Goal: Information Seeking & Learning: Learn about a topic

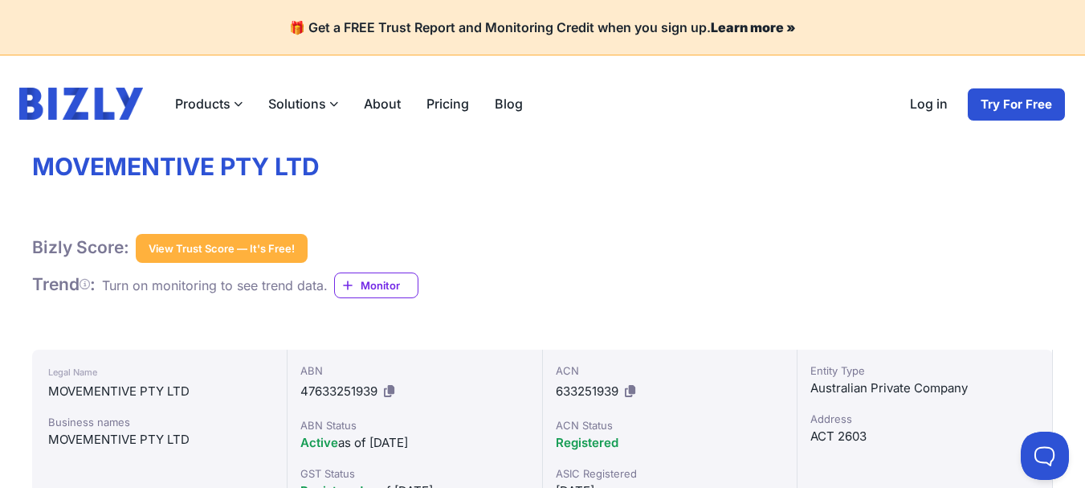
click at [235, 107] on icon at bounding box center [238, 104] width 9 height 9
click at [0, 0] on input "Products" at bounding box center [0, 0] width 0 height 0
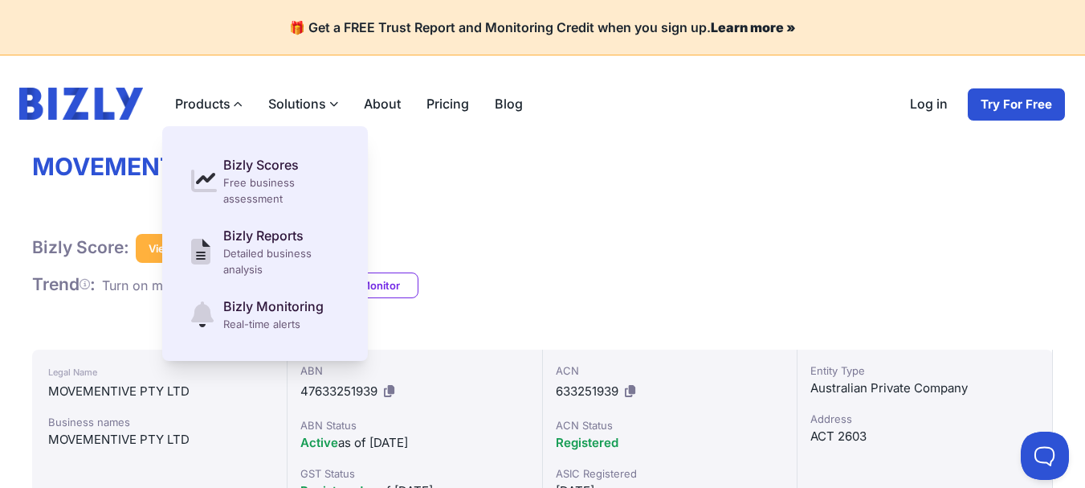
click at [235, 105] on icon at bounding box center [238, 104] width 9 height 9
click at [0, 0] on input "Products" at bounding box center [0, 0] width 0 height 0
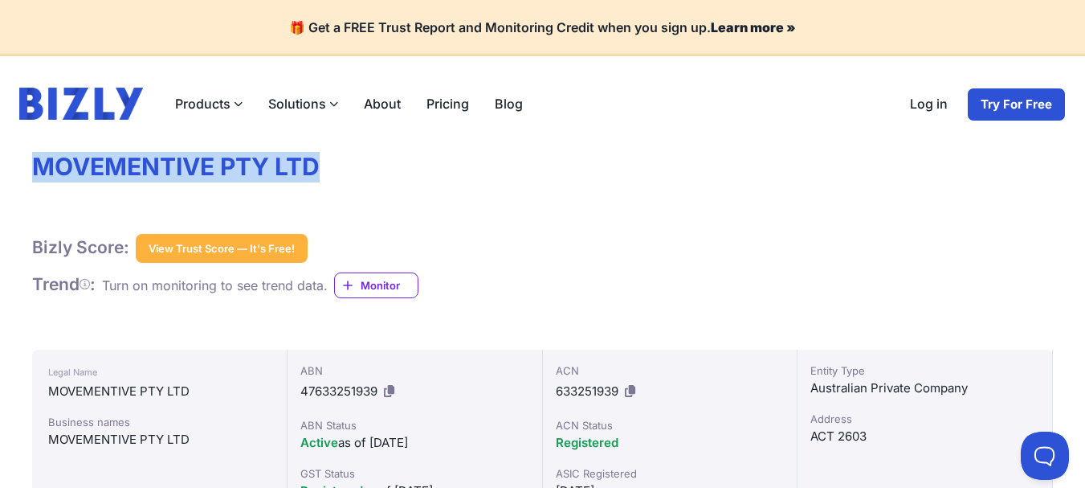
drag, startPoint x: 28, startPoint y: 159, endPoint x: 357, endPoint y: 160, distance: 328.6
copy h1 "MOVEMENTIVE PTY LTD"
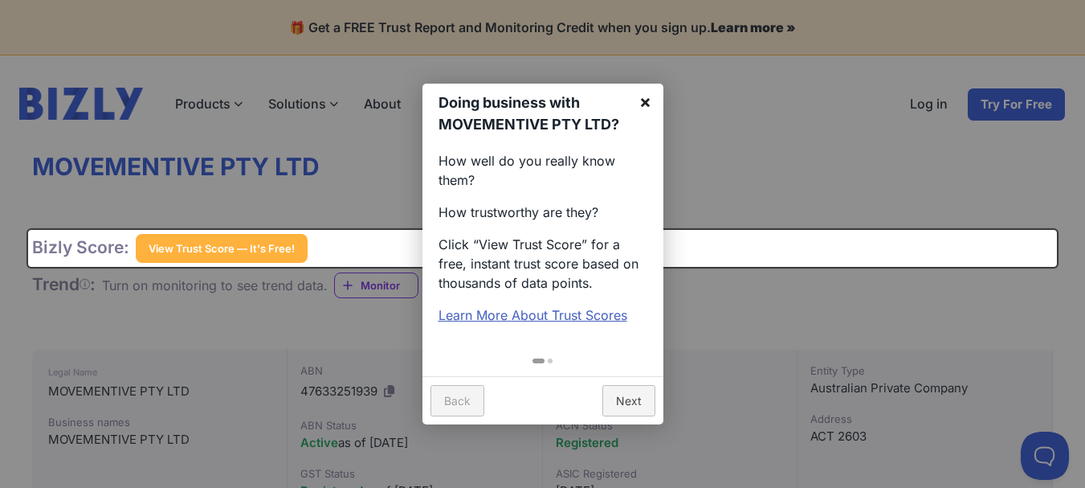
click at [644, 98] on link "×" at bounding box center [645, 102] width 36 height 36
